Goal: Transaction & Acquisition: Purchase product/service

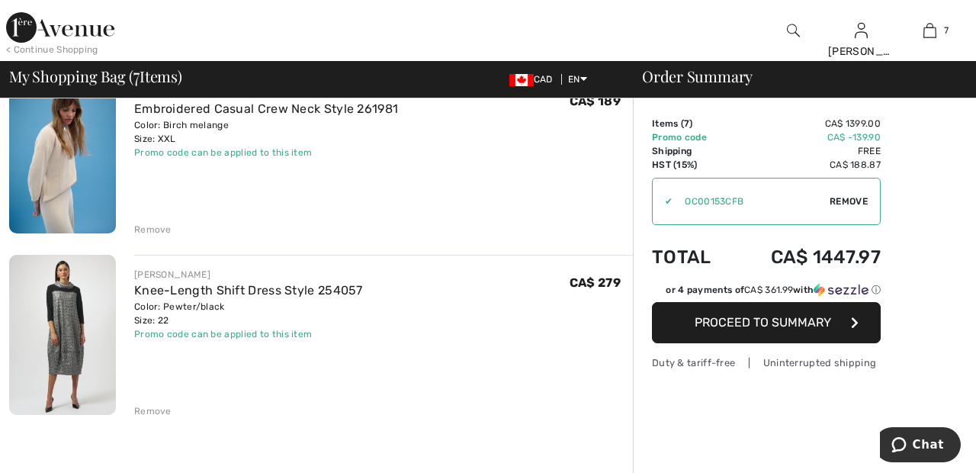
scroll to position [1060, 0]
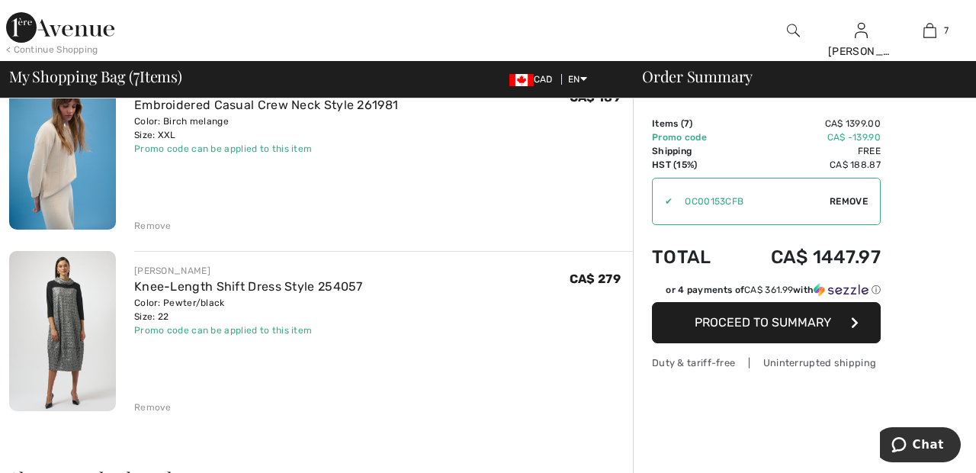
click at [158, 409] on div "Remove" at bounding box center [152, 407] width 37 height 14
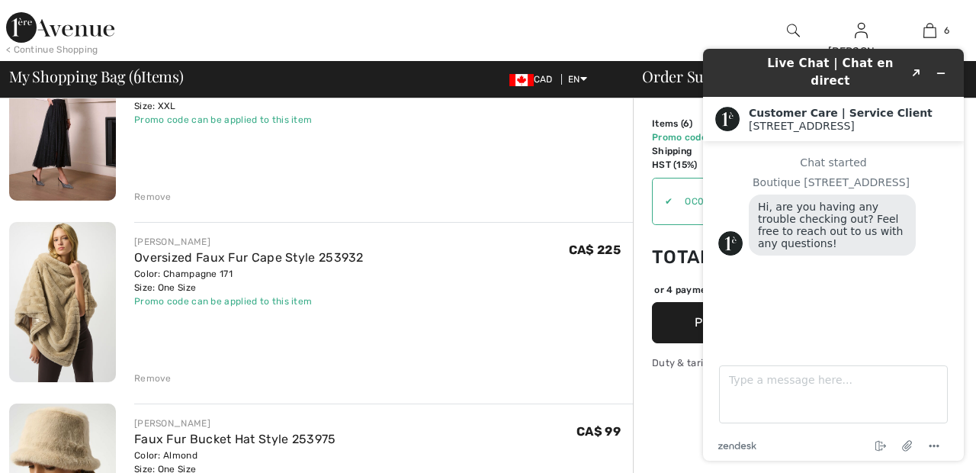
scroll to position [171, 0]
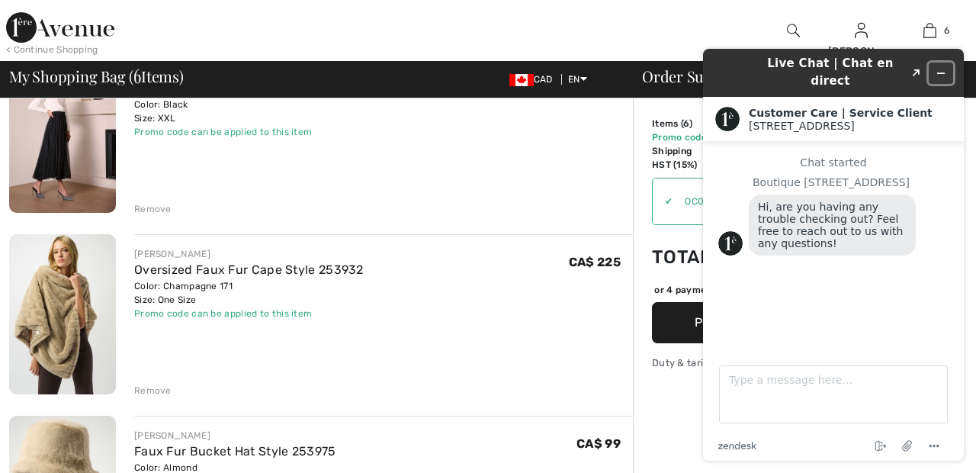
click at [948, 63] on button "Minimize widget" at bounding box center [940, 73] width 24 height 21
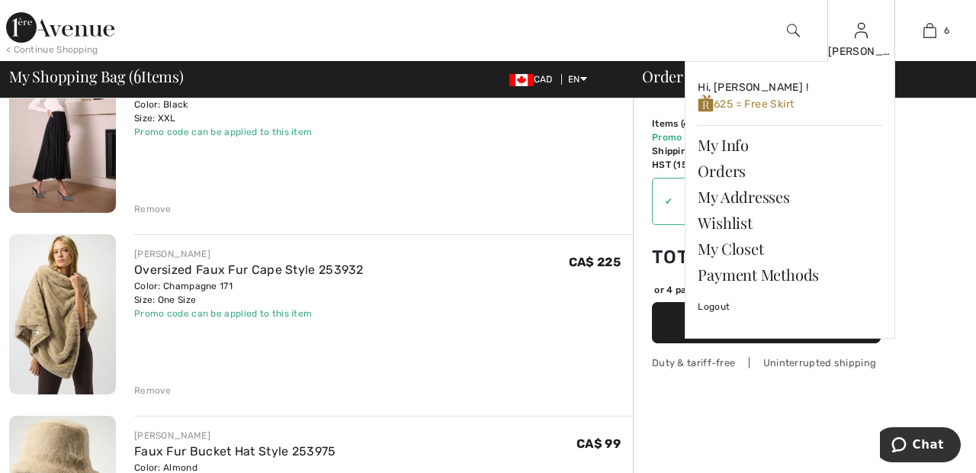
click at [861, 38] on img at bounding box center [860, 30] width 13 height 18
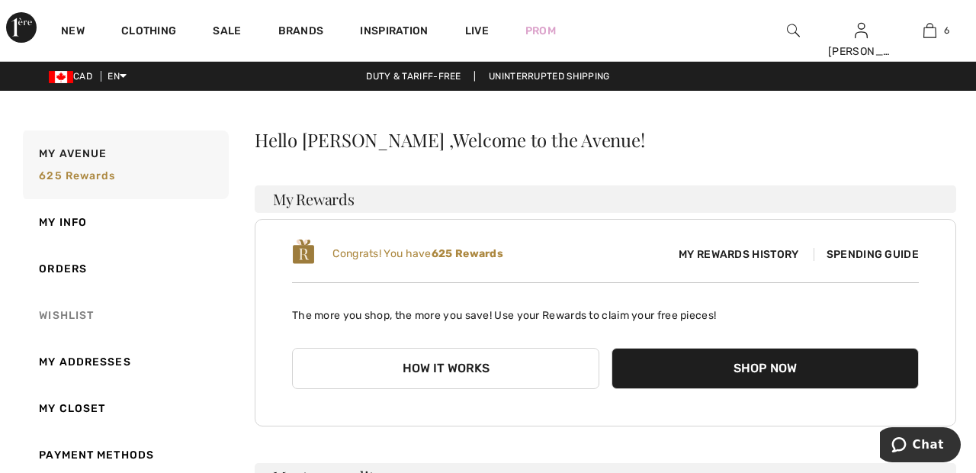
click at [75, 320] on link "Wishlist" at bounding box center [124, 315] width 209 height 46
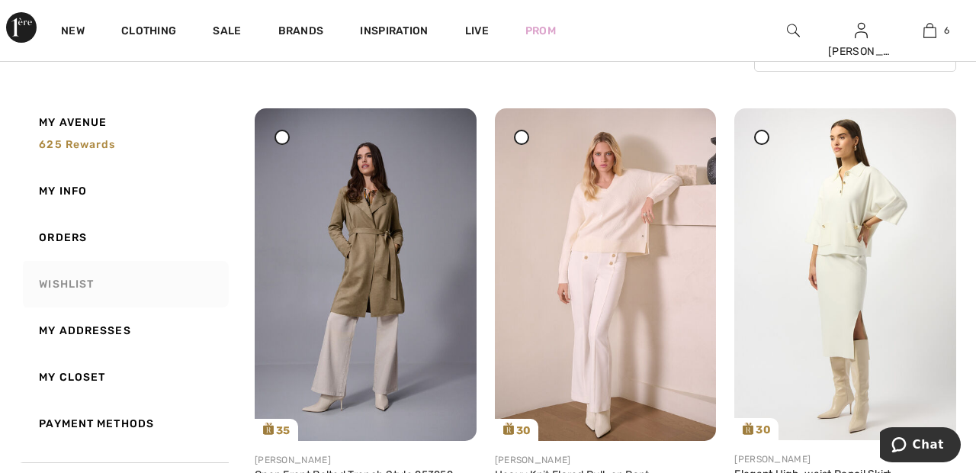
scroll to position [158, 0]
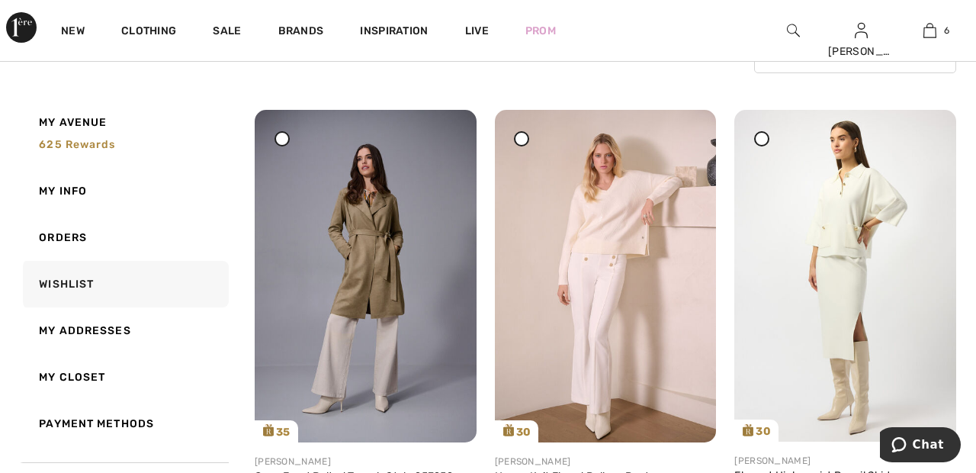
click at [766, 136] on div at bounding box center [761, 138] width 15 height 15
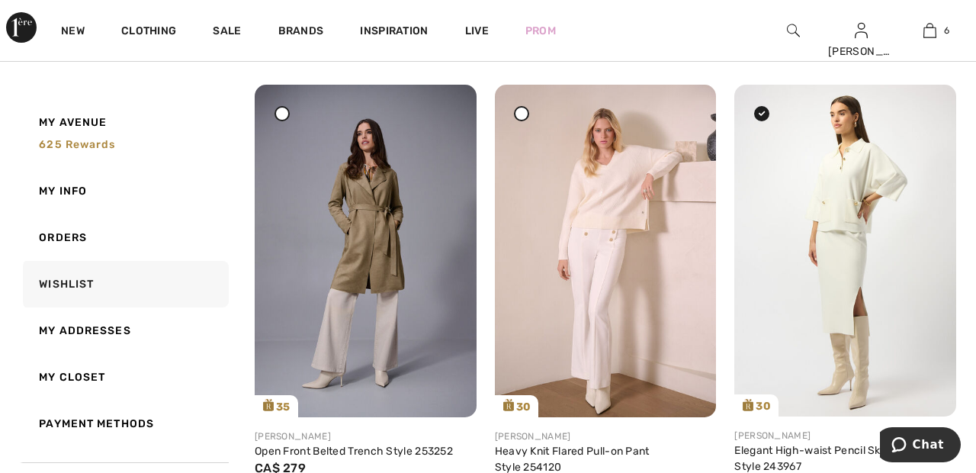
scroll to position [177, 0]
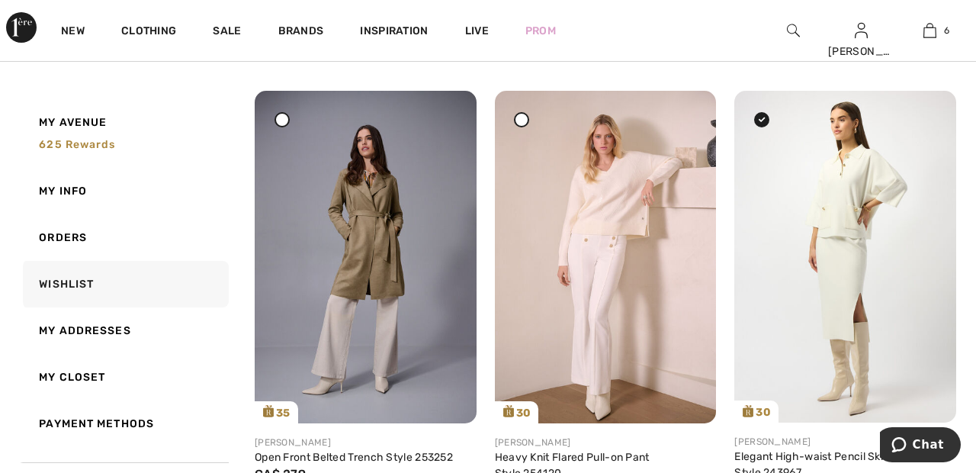
click at [287, 123] on div at bounding box center [281, 119] width 15 height 15
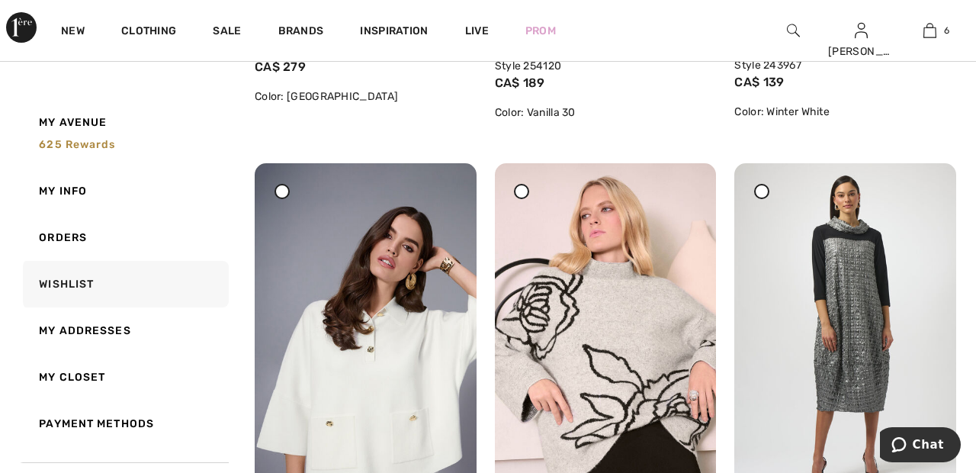
scroll to position [588, 0]
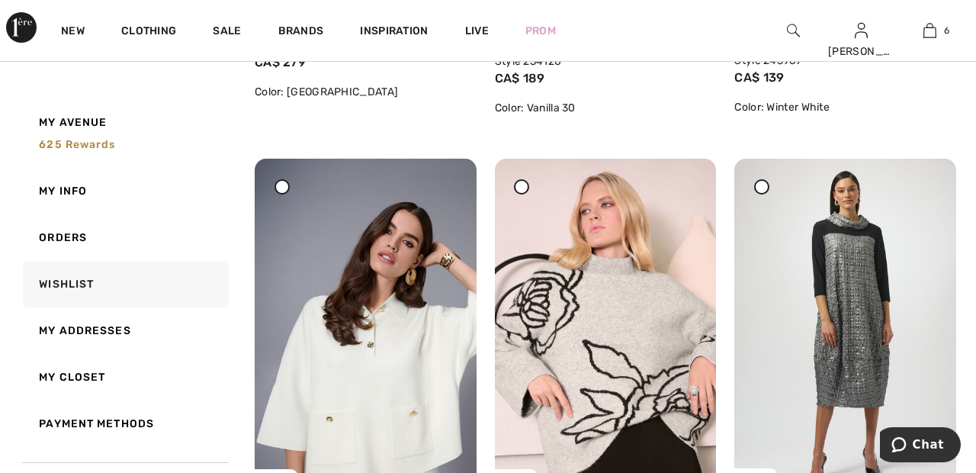
click at [288, 194] on span at bounding box center [281, 187] width 19 height 19
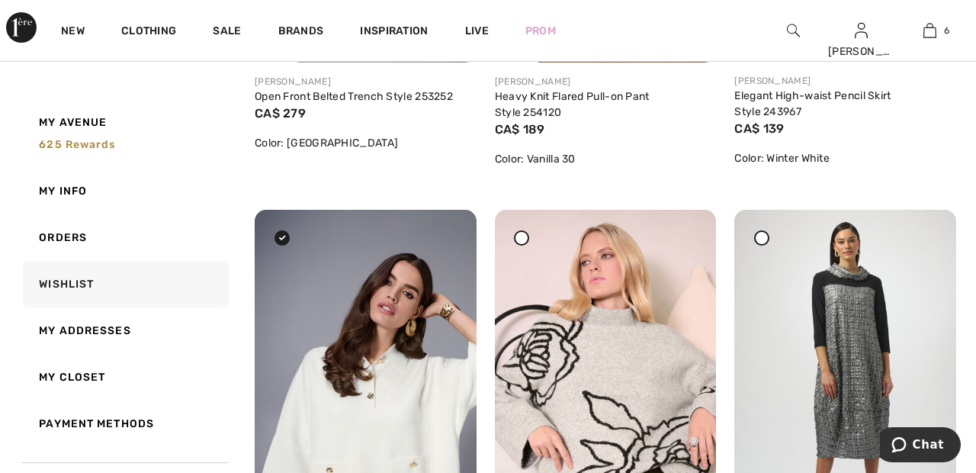
scroll to position [534, 0]
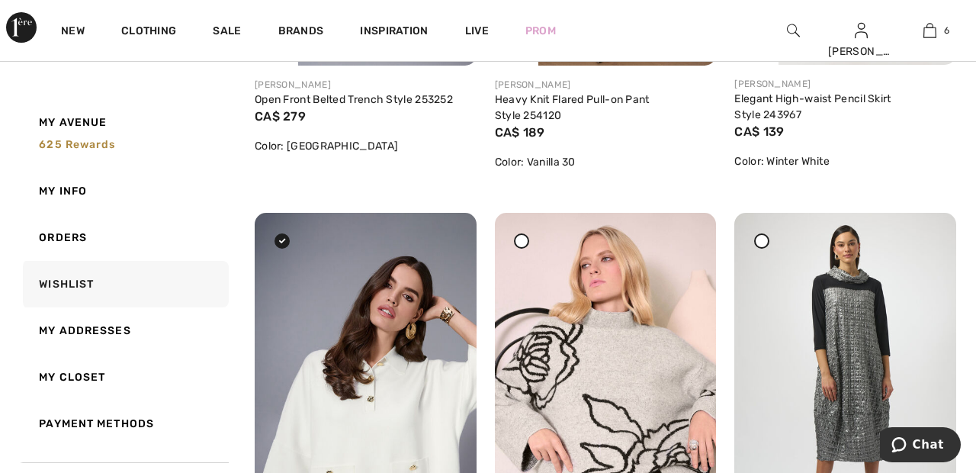
click at [523, 239] on icon at bounding box center [521, 241] width 6 height 6
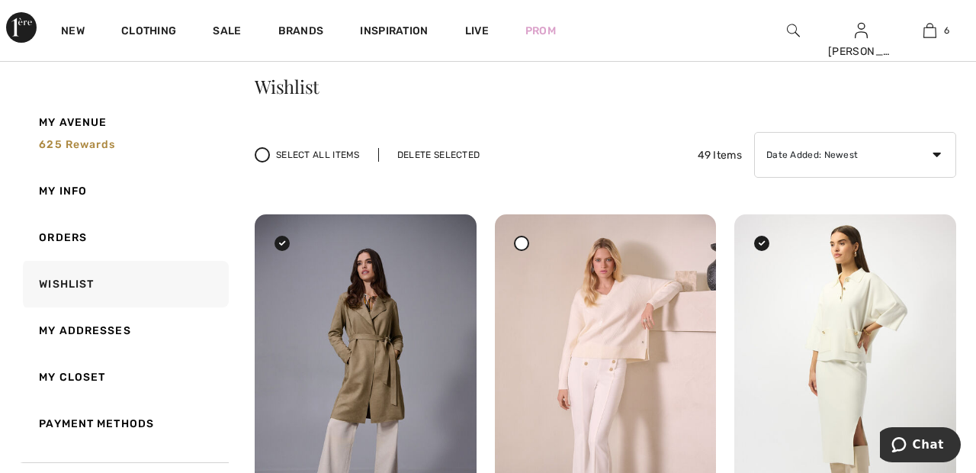
scroll to position [0, 0]
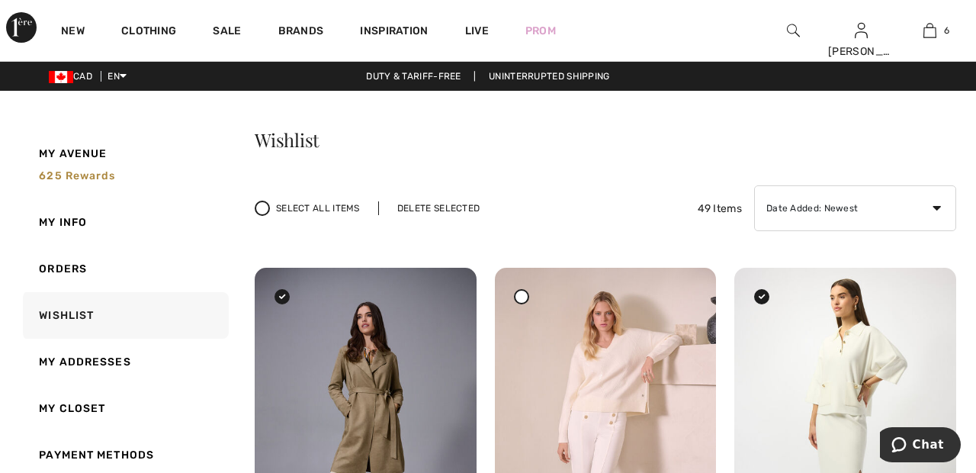
click at [443, 209] on div "Delete Selected" at bounding box center [438, 208] width 120 height 14
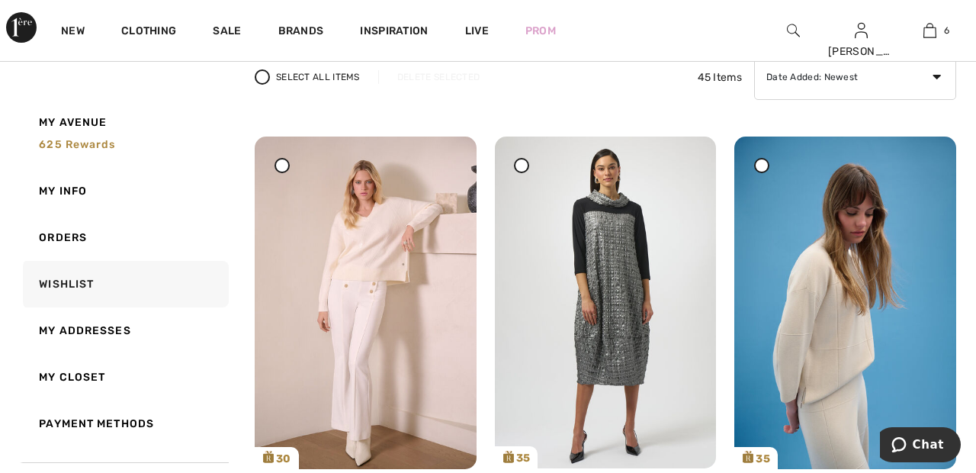
scroll to position [132, 0]
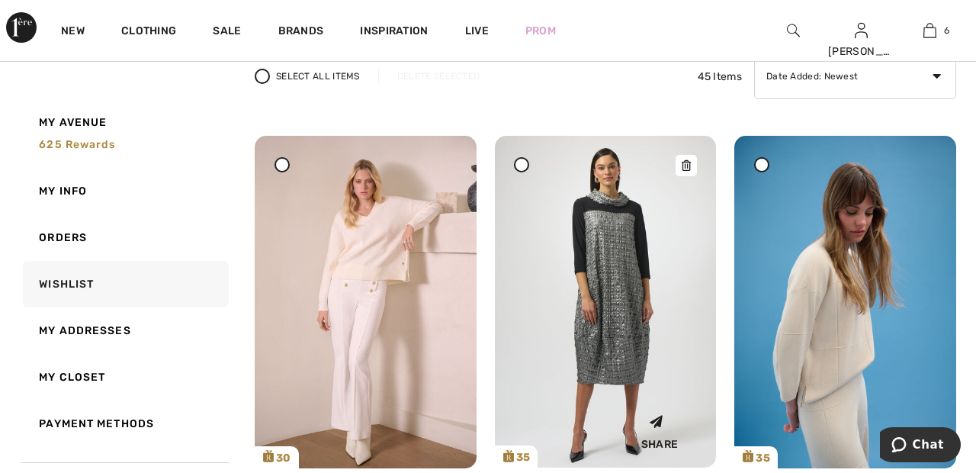
click at [620, 248] on img at bounding box center [606, 302] width 222 height 332
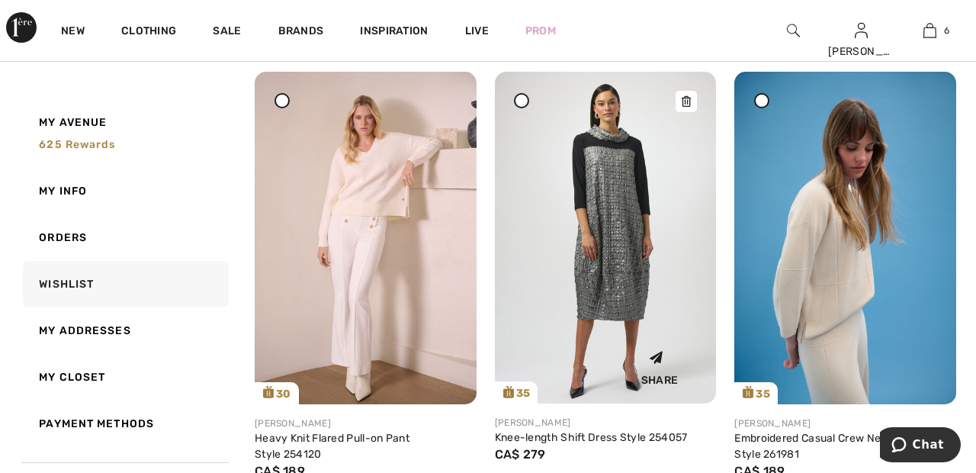
scroll to position [205, 0]
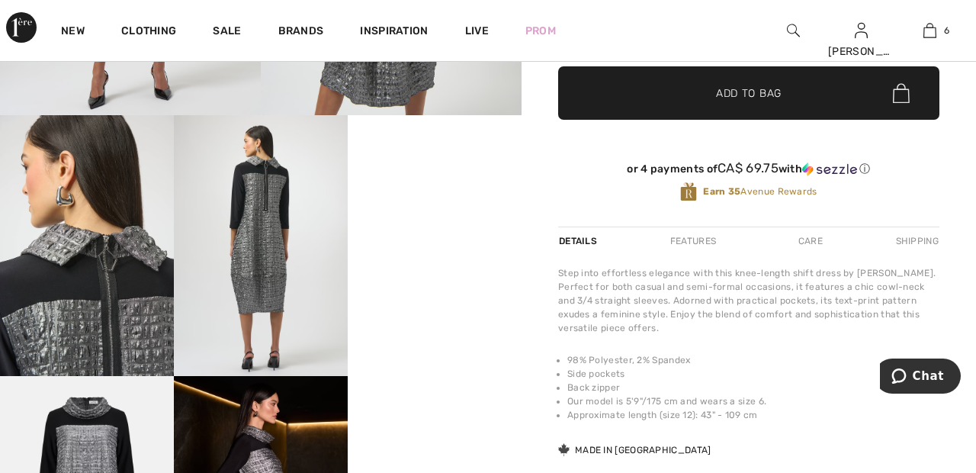
scroll to position [370, 0]
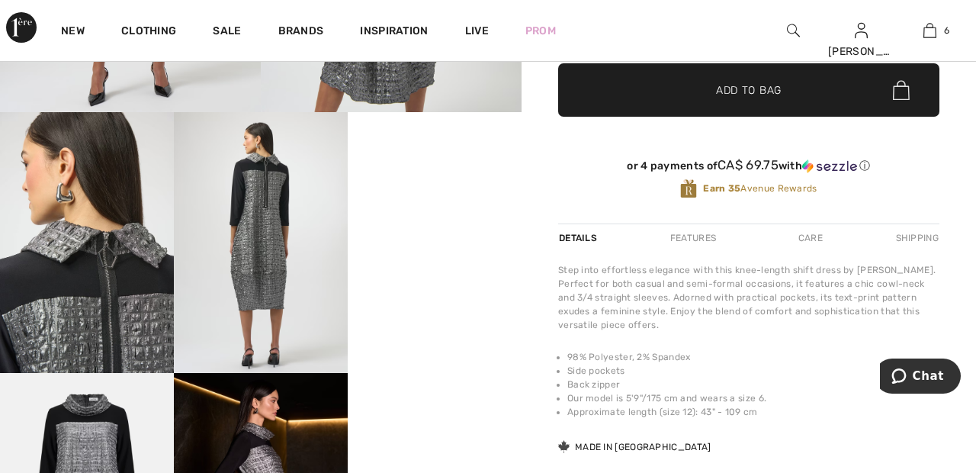
click at [450, 199] on video "Your browser does not support the video tag." at bounding box center [435, 155] width 174 height 87
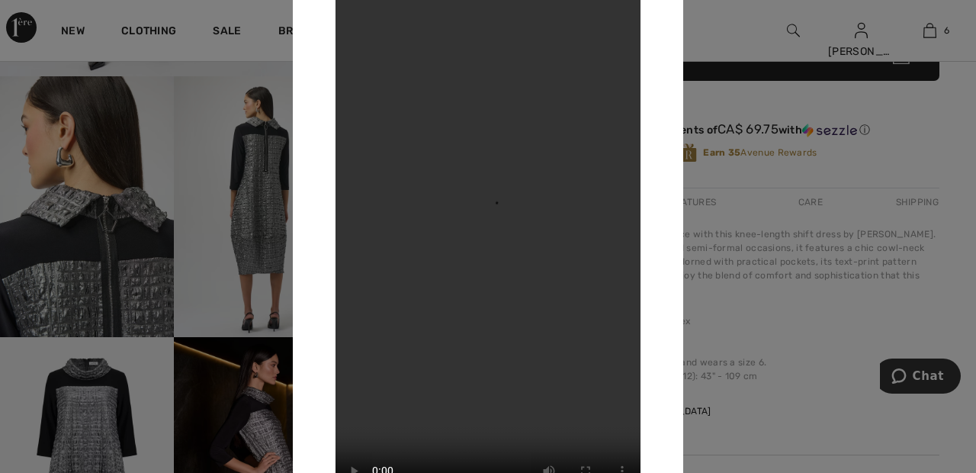
scroll to position [406, 0]
click at [742, 43] on div at bounding box center [488, 236] width 976 height 473
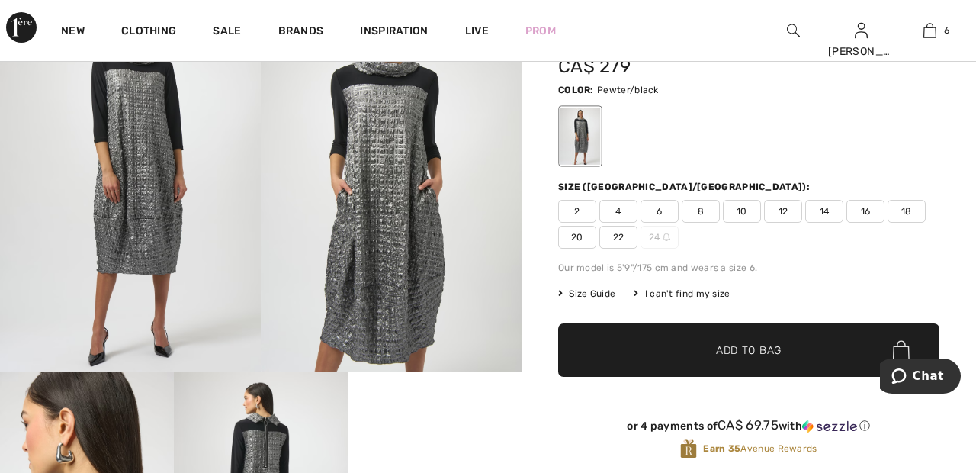
scroll to position [109, 0]
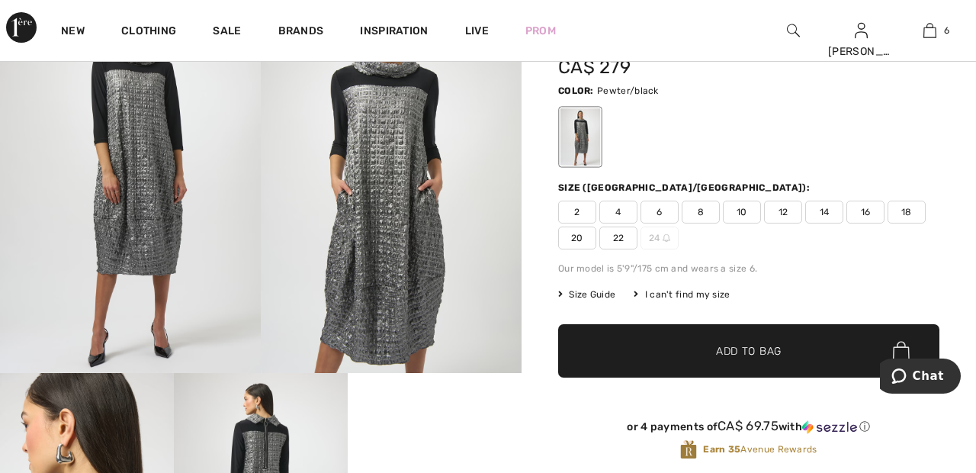
click at [626, 236] on span "22" at bounding box center [618, 237] width 38 height 23
click at [789, 348] on span "✔ Added to Bag Add to Bag" at bounding box center [748, 350] width 381 height 53
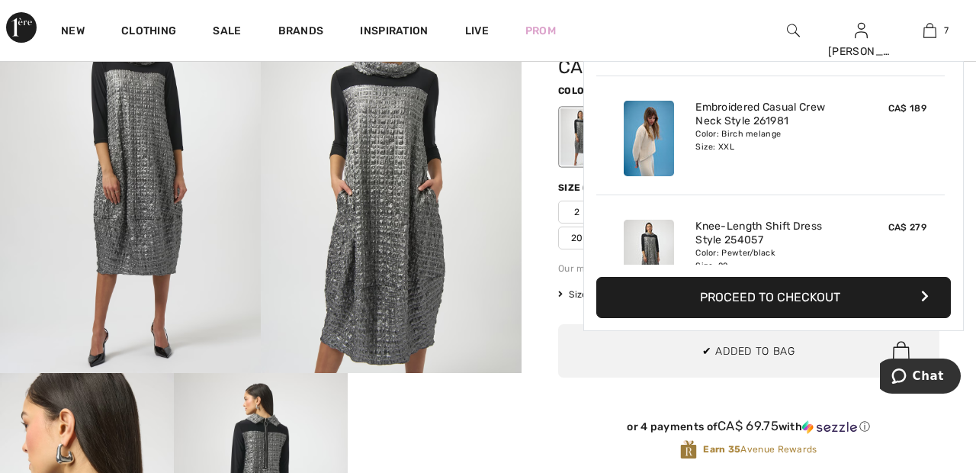
scroll to position [642, 0]
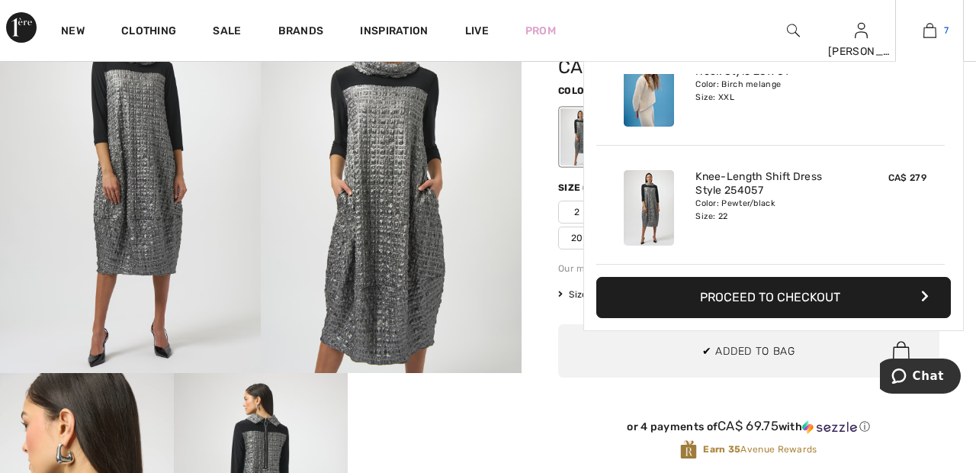
click at [931, 35] on img at bounding box center [929, 30] width 13 height 18
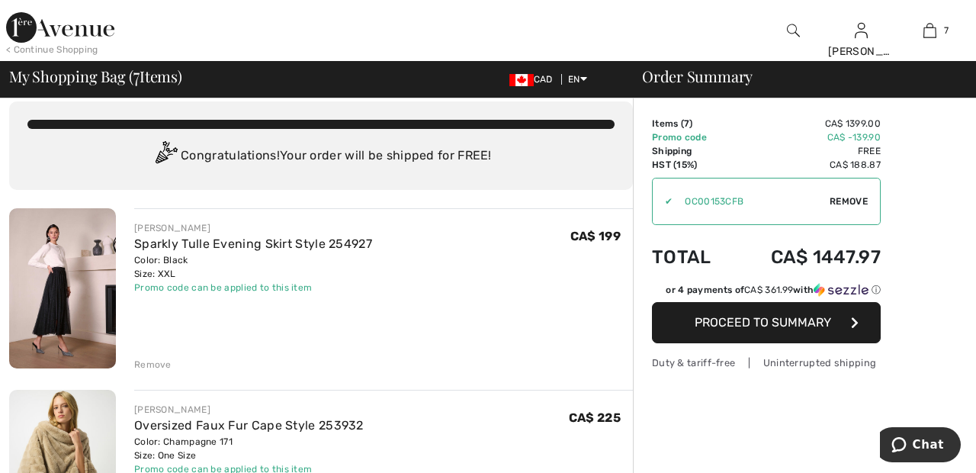
scroll to position [21, 0]
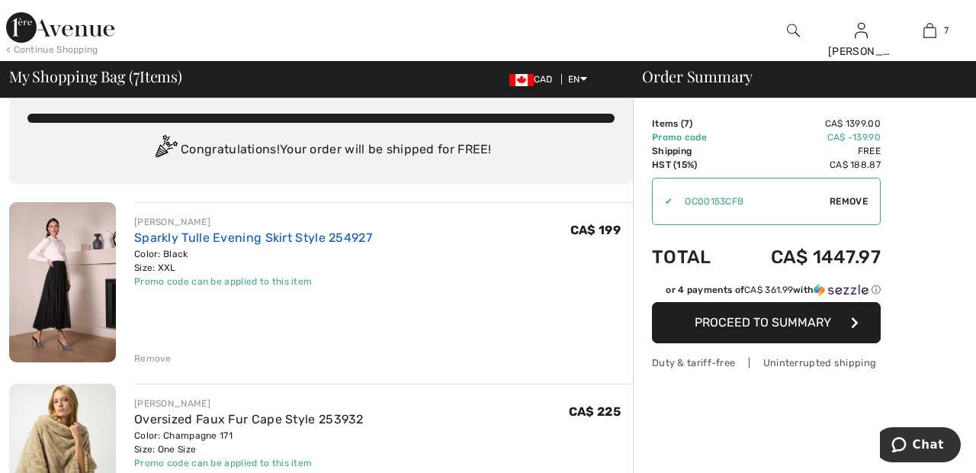
click at [176, 242] on link "Sparkly Tulle Evening Skirt Style 254927" at bounding box center [253, 237] width 238 height 14
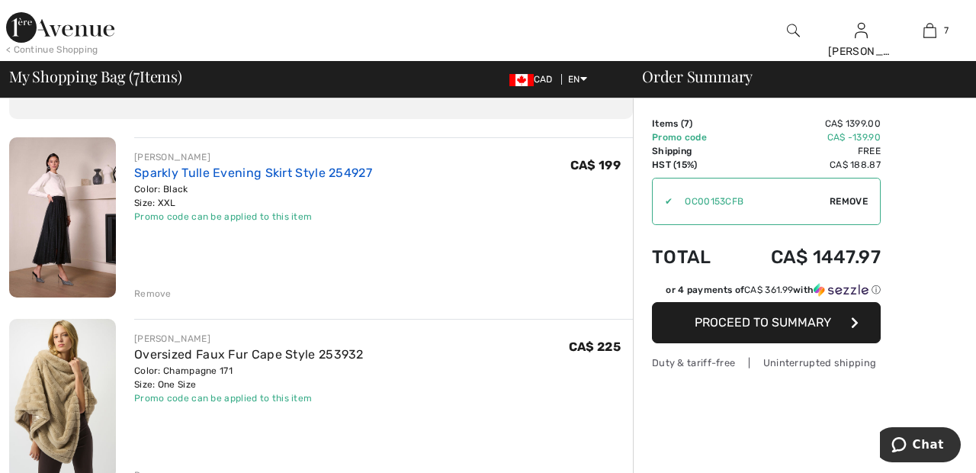
scroll to position [95, 0]
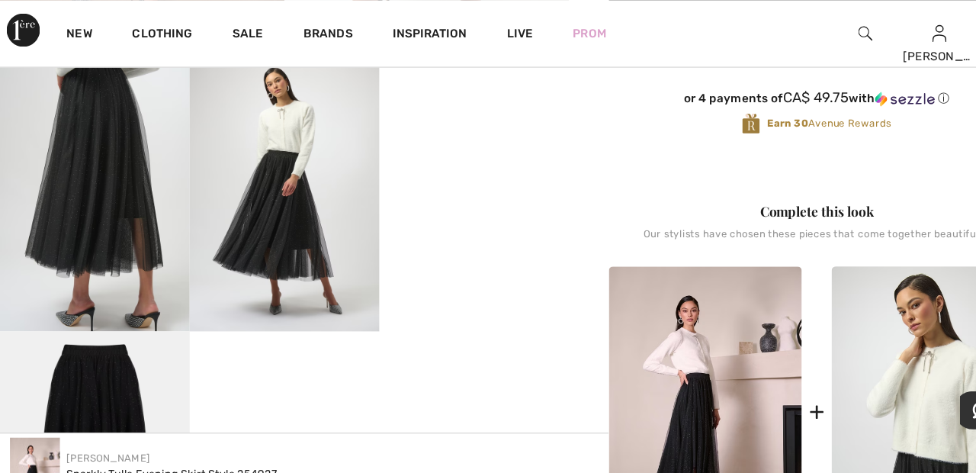
scroll to position [438, 0]
click at [265, 223] on img at bounding box center [261, 173] width 174 height 261
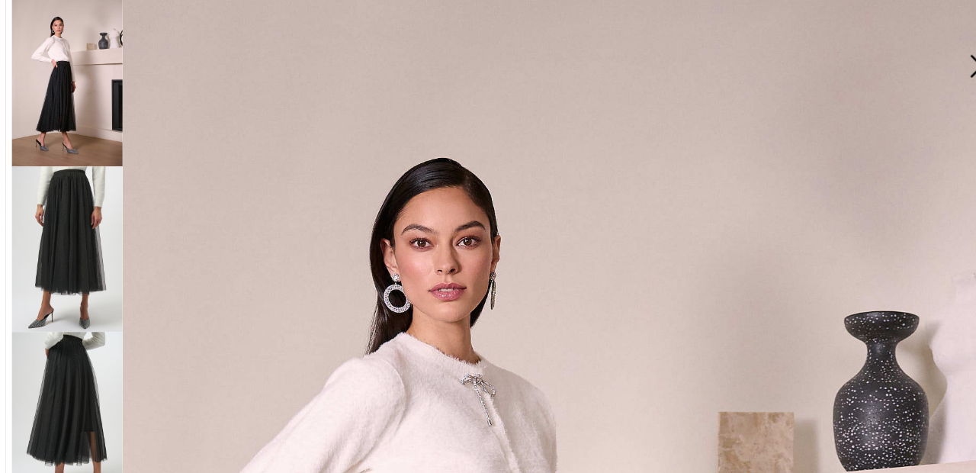
scroll to position [0, 0]
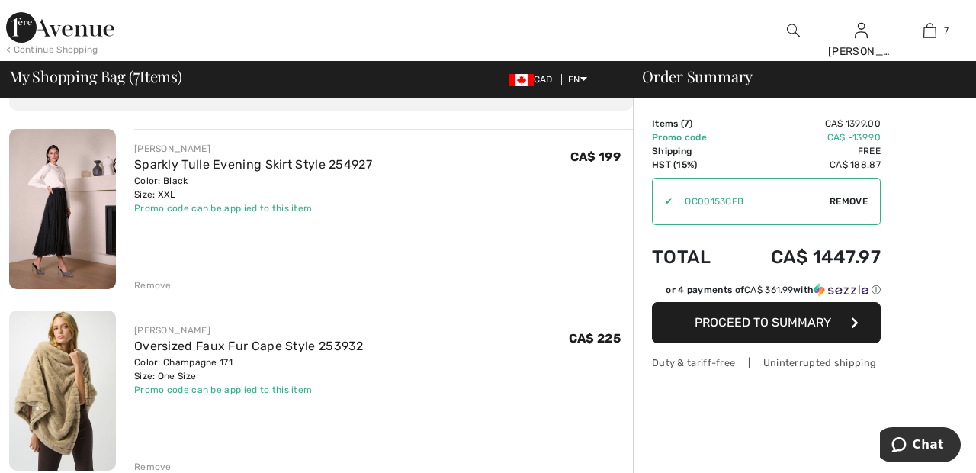
click at [155, 272] on div "[PERSON_NAME] Sparkly Tulle Evening Skirt Style 254927 Color: Black Size: XXL F…" at bounding box center [383, 210] width 499 height 163
click at [155, 278] on div "Remove" at bounding box center [152, 285] width 37 height 14
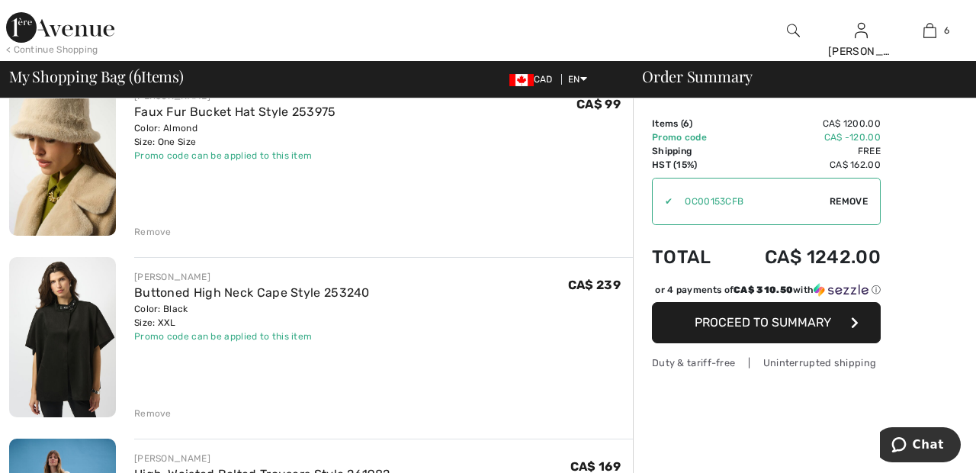
scroll to position [335, 0]
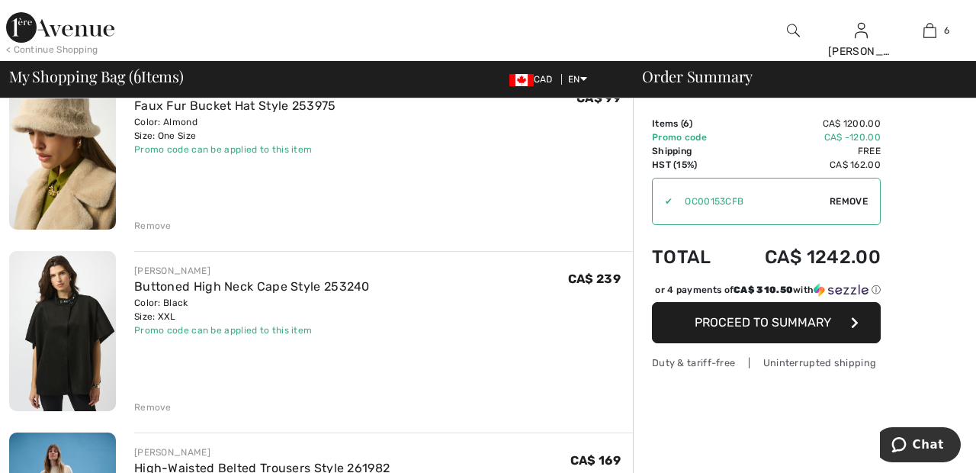
click at [149, 403] on div "Remove" at bounding box center [152, 407] width 37 height 14
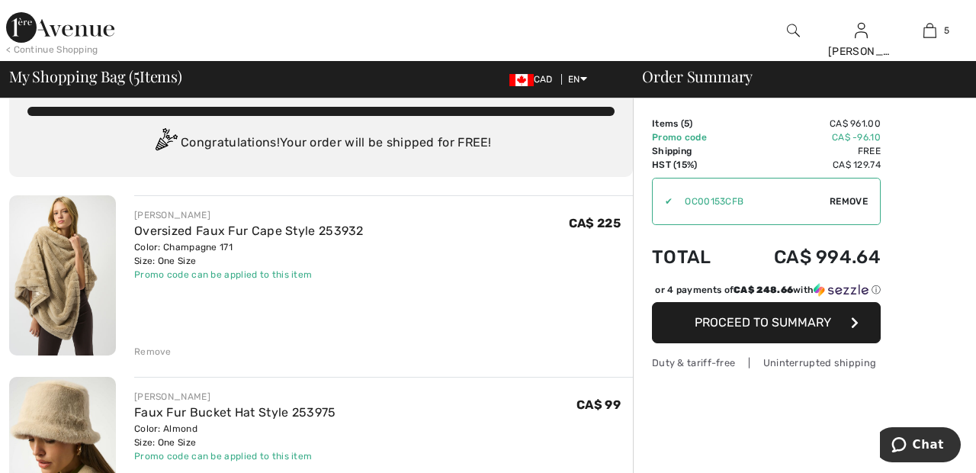
scroll to position [55, 0]
